Goal: Information Seeking & Learning: Learn about a topic

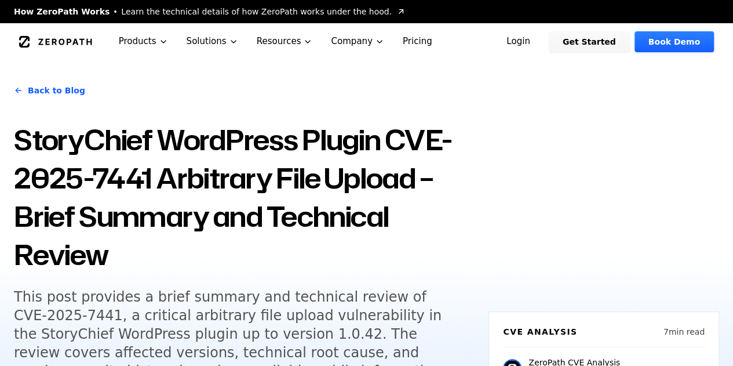
click at [695, 194] on div "Back to Blog StoryChief WordPress Plugin CVE-2025-7441 Arbitrary File Upload – …" at bounding box center [366, 254] width 733 height 389
click at [485, 85] on div "Back to Blog StoryChief WordPress Plugin CVE-2025-7441 Arbitrary File Upload – …" at bounding box center [366, 254] width 733 height 389
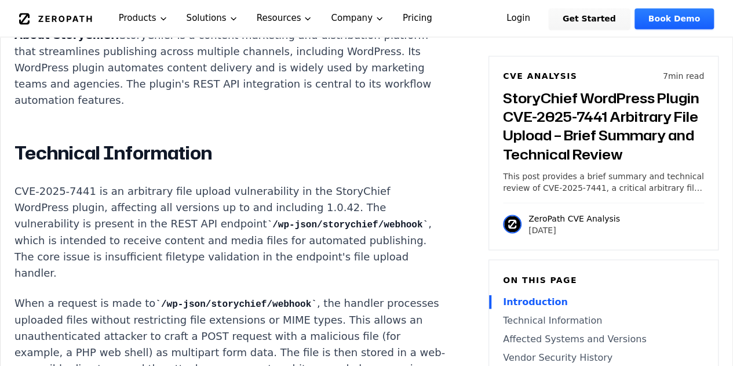
scroll to position [950, 0]
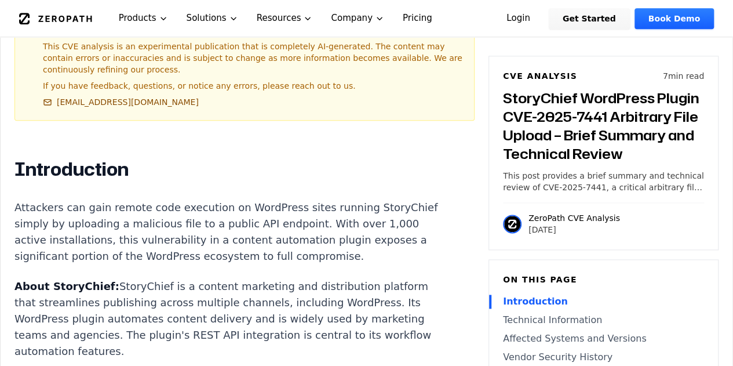
scroll to position [695, 0]
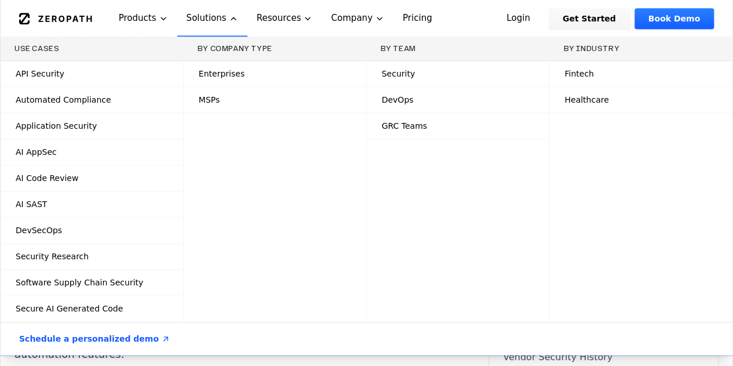
click at [290, 170] on div "By Company Type Enterprises MSPs" at bounding box center [275, 179] width 183 height 284
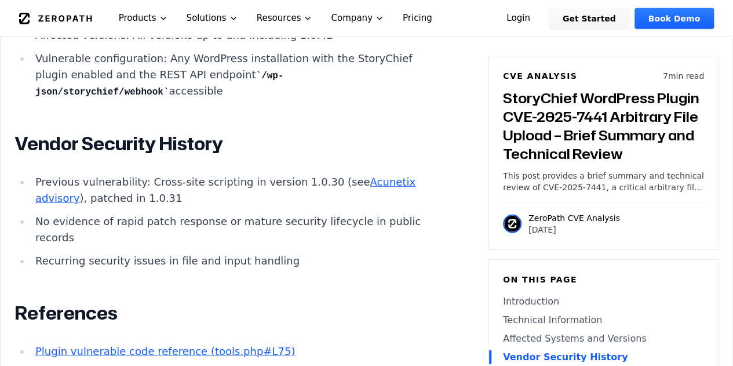
scroll to position [1554, 0]
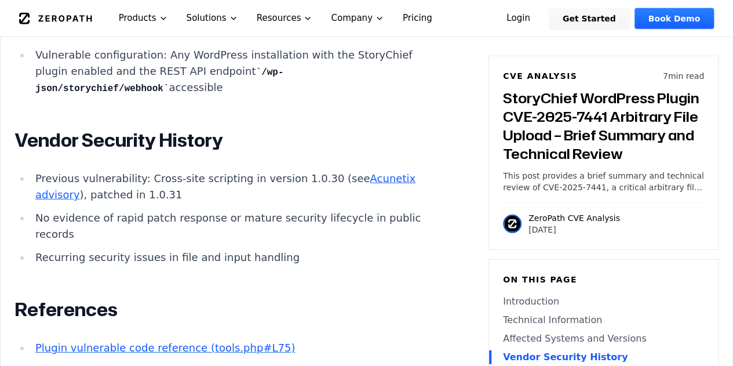
click at [345, 193] on link "Acunetix advisory" at bounding box center [225, 186] width 380 height 28
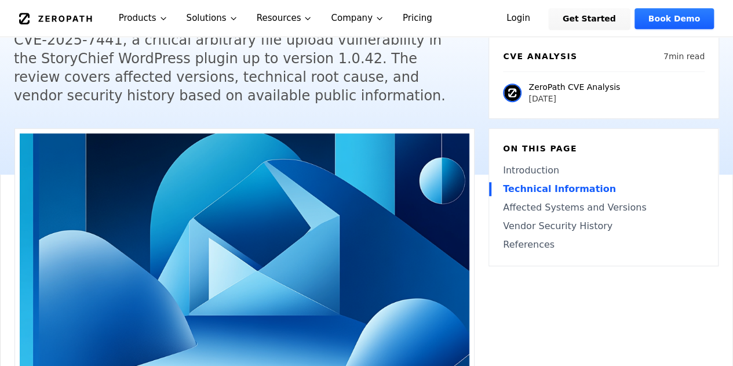
scroll to position [0, 0]
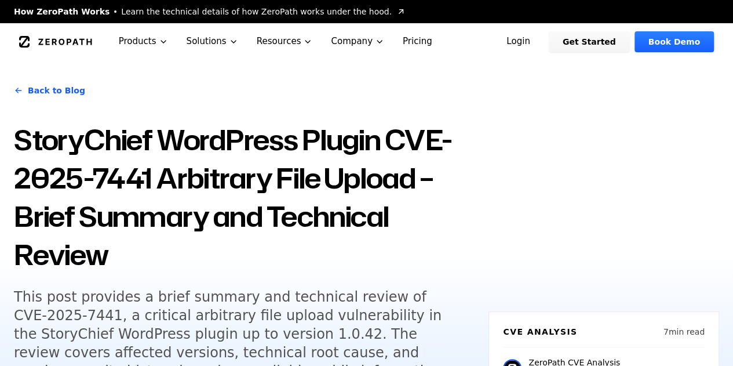
click at [416, 258] on h1 "StoryChief WordPress Plugin CVE-2025-7441 Arbitrary File Upload – Brief Summary…" at bounding box center [244, 197] width 461 height 153
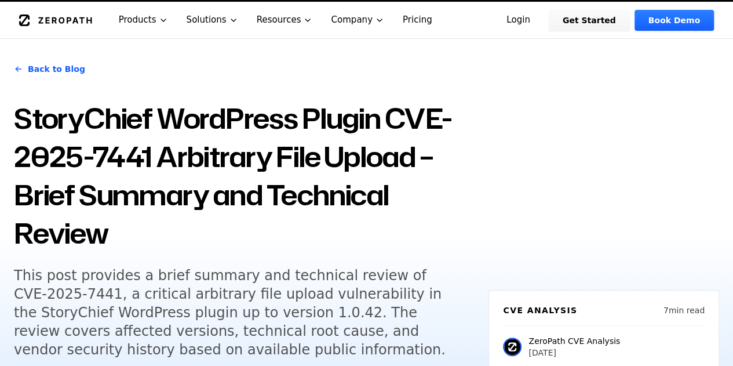
scroll to position [23, 0]
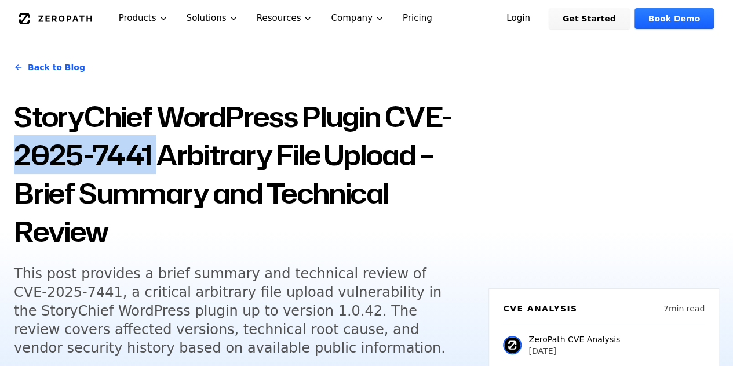
drag, startPoint x: 13, startPoint y: 148, endPoint x: 155, endPoint y: 148, distance: 141.9
click at [155, 148] on div "Back to Blog StoryChief WordPress Plugin CVE-2025-7441 Arbitrary File Upload – …" at bounding box center [366, 231] width 733 height 389
copy h1 "2025-7441"
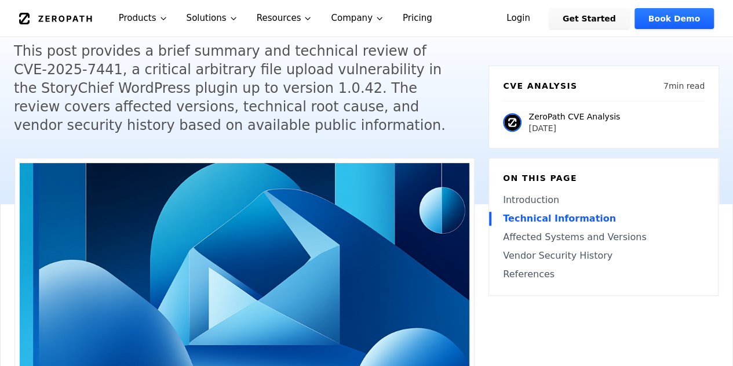
scroll to position [0, 0]
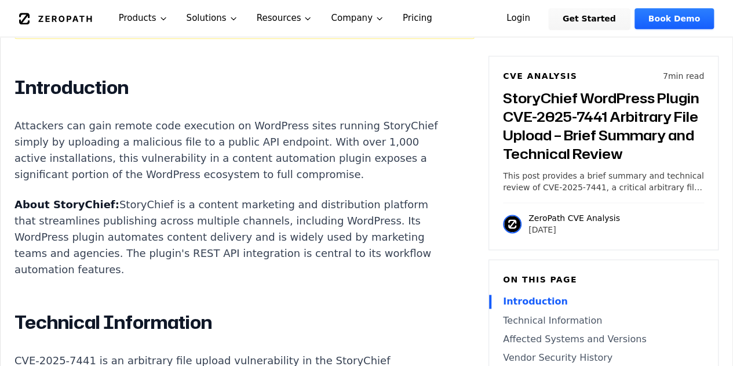
scroll to position [865, 0]
